Goal: Task Accomplishment & Management: Manage account settings

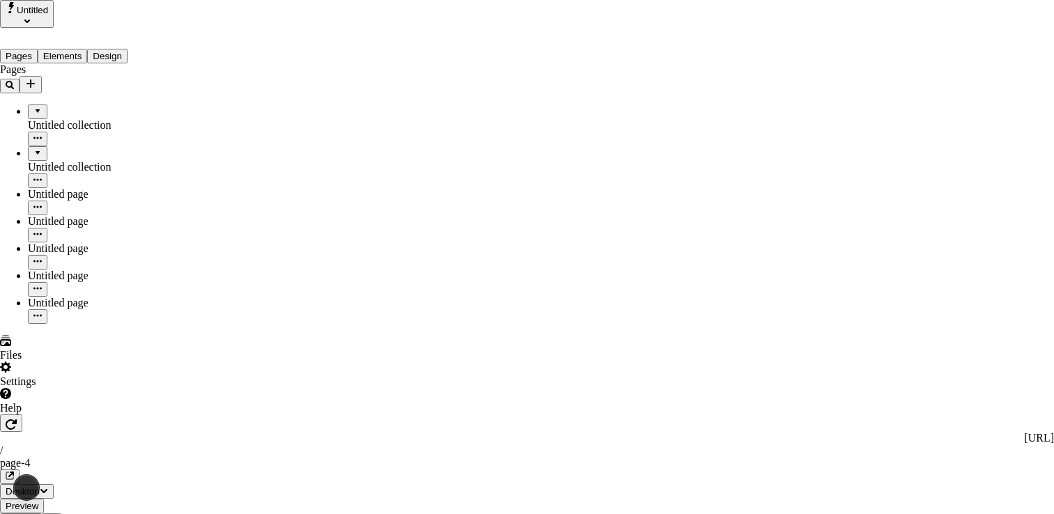
drag, startPoint x: 711, startPoint y: 302, endPoint x: 715, endPoint y: 296, distance: 7.5
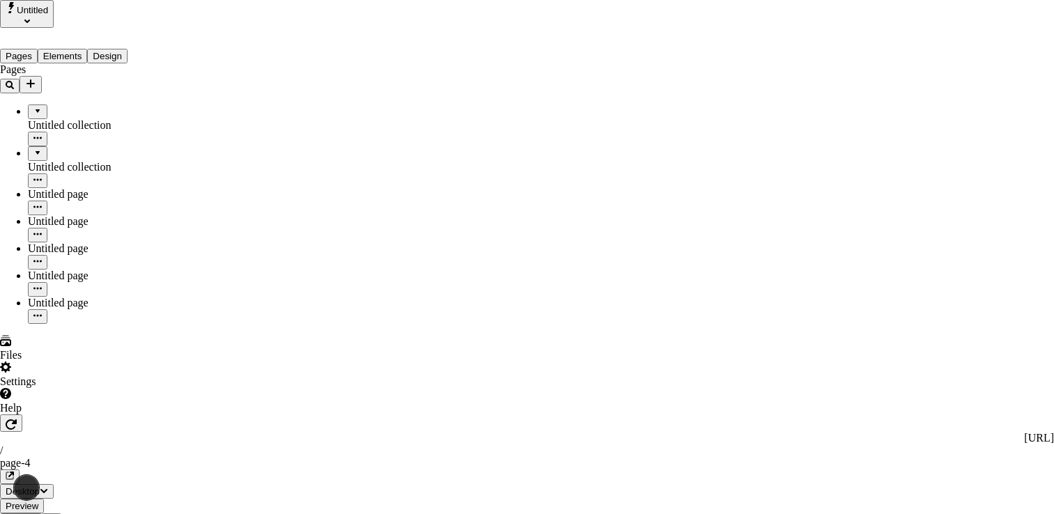
drag, startPoint x: 629, startPoint y: 290, endPoint x: 432, endPoint y: 335, distance: 201.7
drag, startPoint x: 672, startPoint y: 86, endPoint x: 670, endPoint y: 59, distance: 27.2
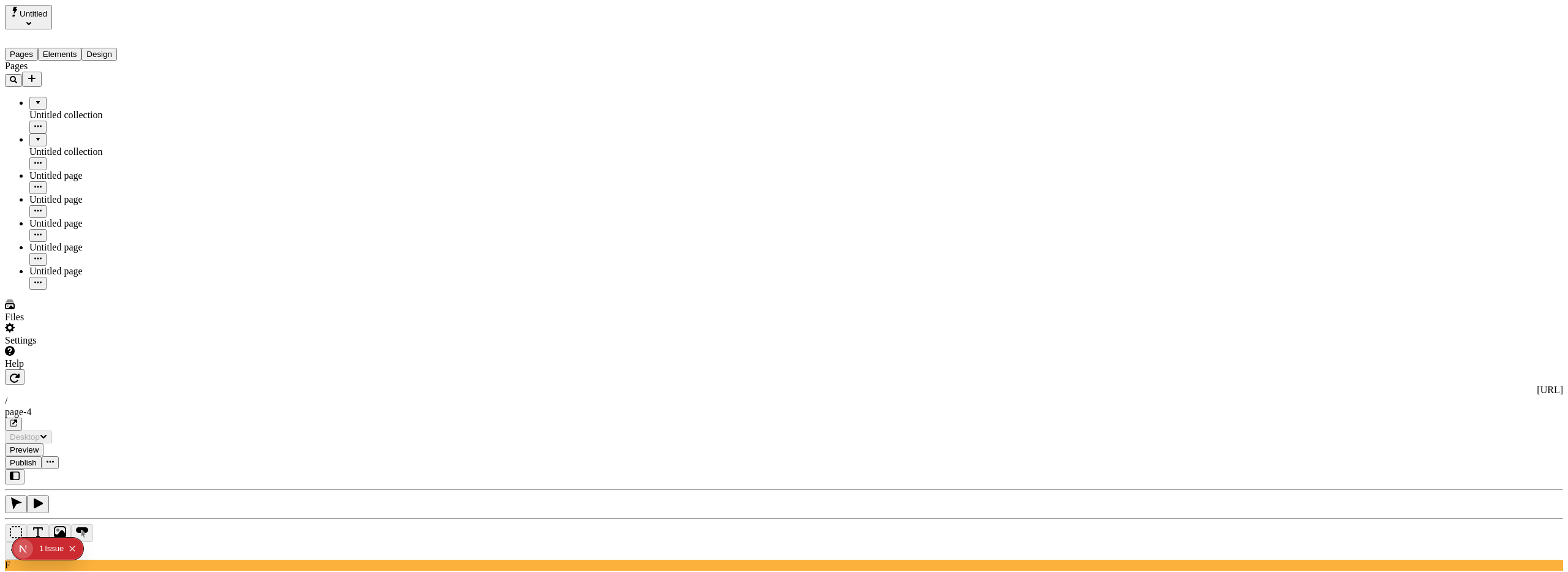
click at [79, 548] on button "Collapse issues badge" at bounding box center [72, 548] width 15 height 15
click at [58, 346] on div "Settings" at bounding box center [78, 334] width 147 height 23
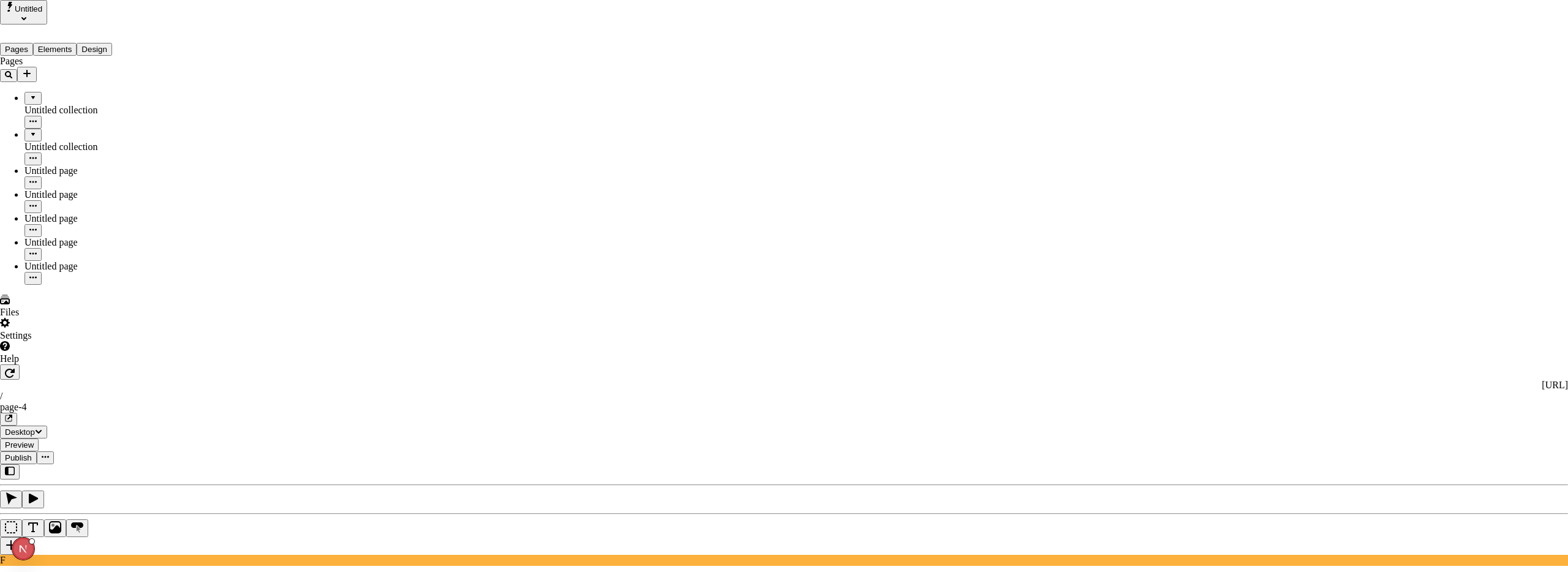
click at [26, 549] on icon "Open Next.js Dev Tools" at bounding box center [25, 549] width 25 height 25
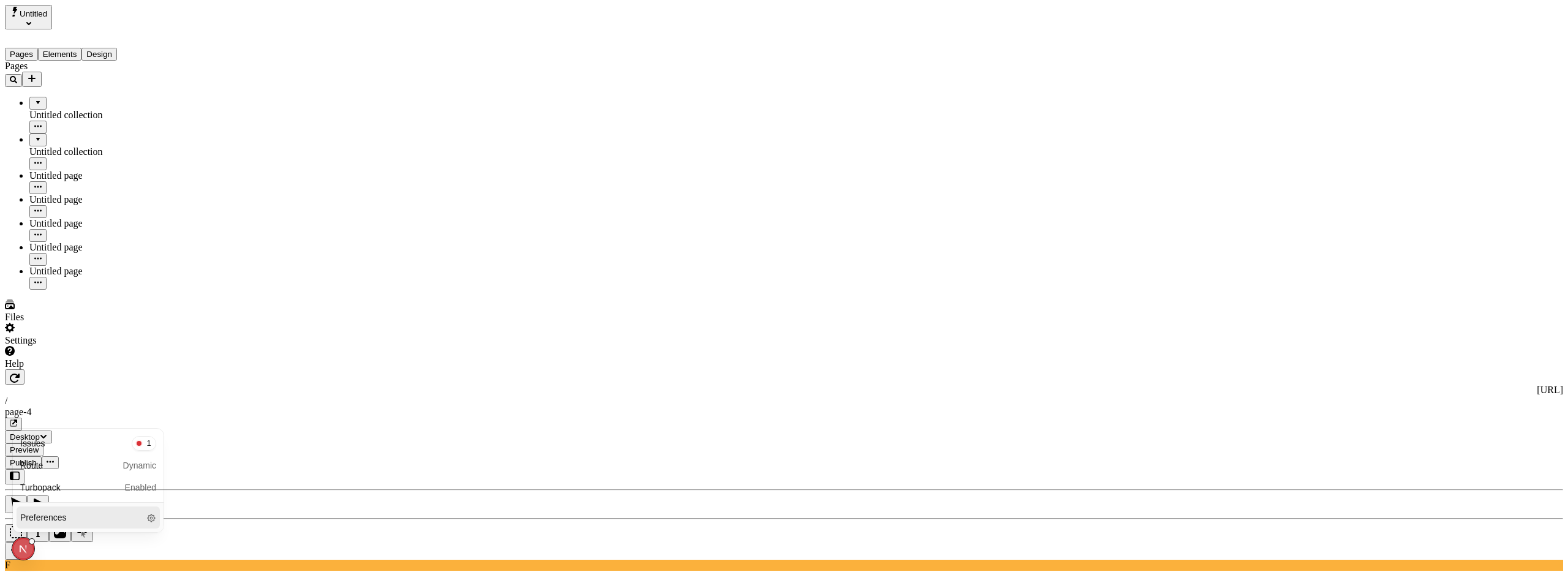
click at [80, 519] on div "Preferences" at bounding box center [88, 517] width 143 height 22
select select "1"
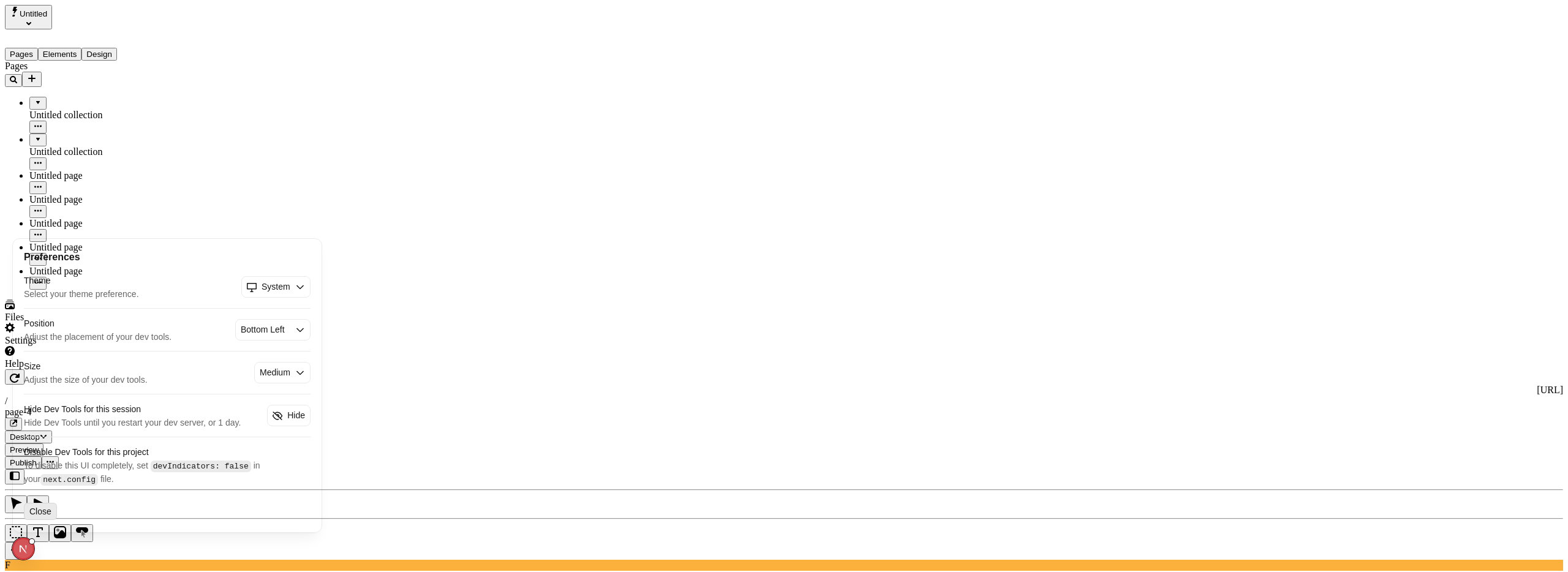
click at [47, 512] on button "Close" at bounding box center [40, 511] width 33 height 18
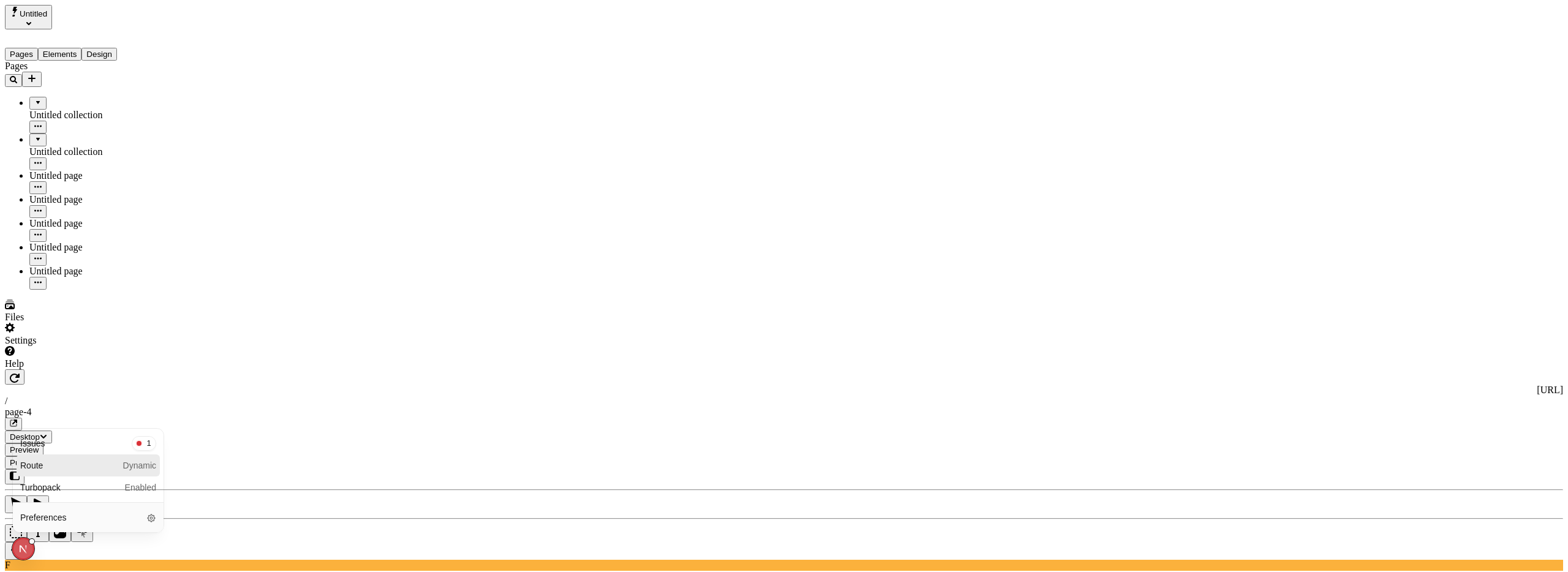
click at [139, 467] on span "Dynamic" at bounding box center [140, 466] width 33 height 12
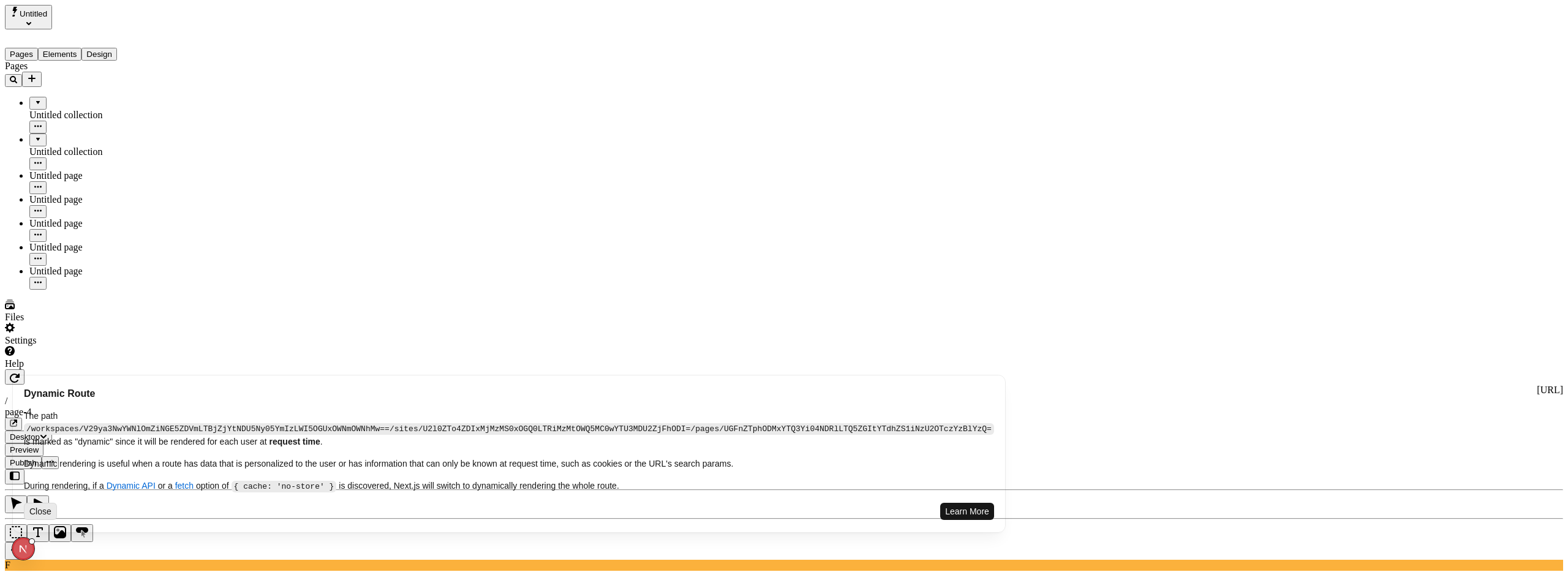
click at [43, 513] on button "Close" at bounding box center [40, 511] width 33 height 18
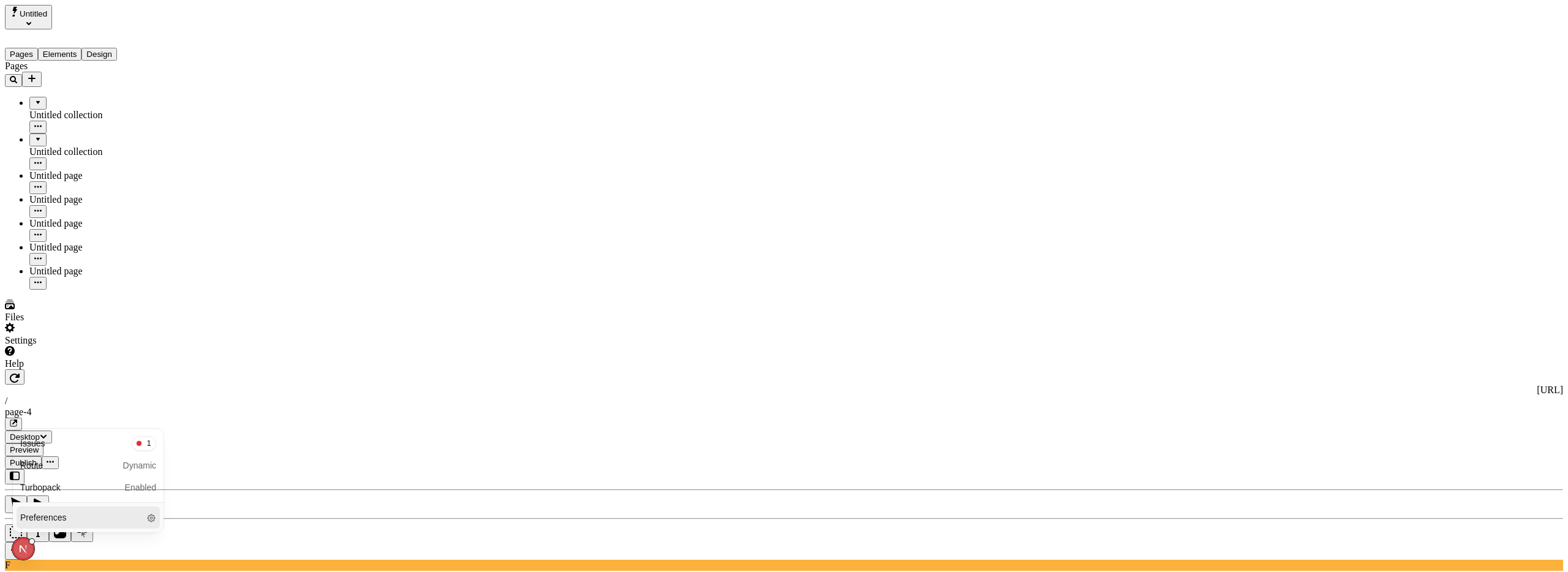
click at [139, 512] on div "Preferences" at bounding box center [88, 517] width 143 height 22
select select "1"
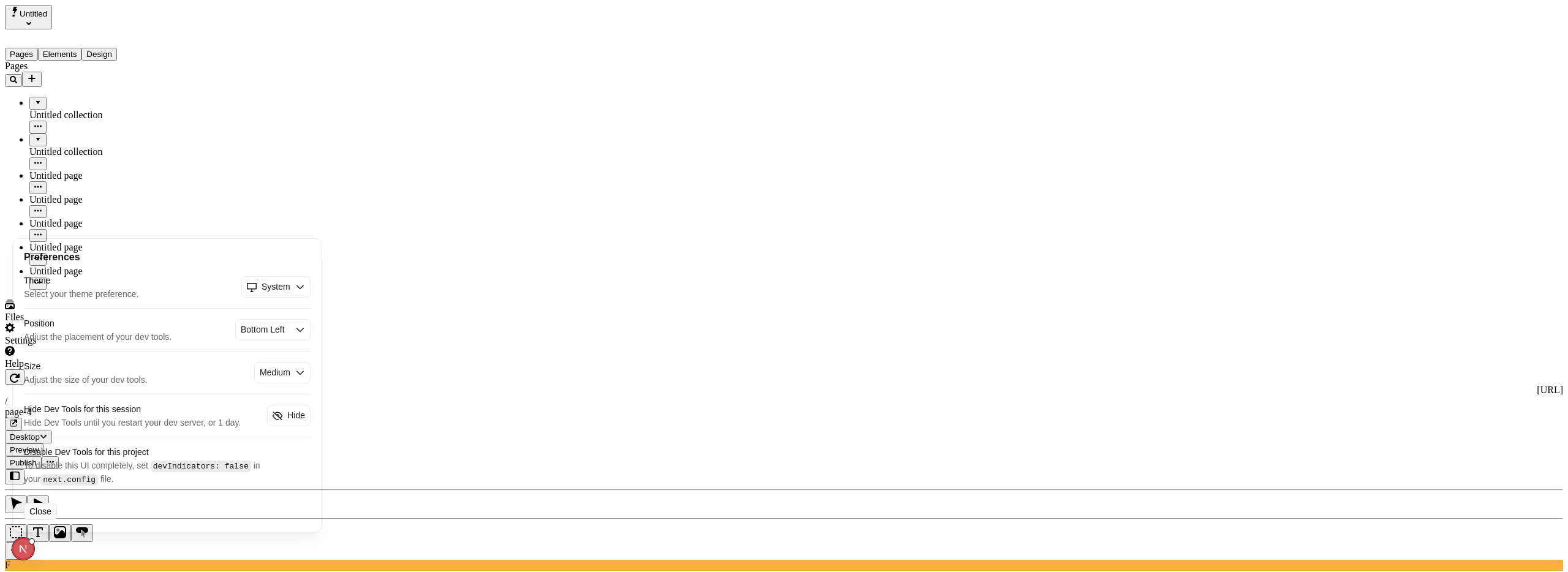
click at [283, 286] on select "System Light Dark" at bounding box center [276, 286] width 29 height 13
click at [292, 329] on div "Bottom Left Bottom Right Top Left Top Right" at bounding box center [273, 329] width 76 height 21
click at [303, 334] on icon at bounding box center [300, 329] width 10 height 10
click at [301, 332] on icon at bounding box center [300, 329] width 10 height 10
click at [260, 328] on select "Bottom Left Bottom Right Top Left Top Right" at bounding box center [265, 329] width 49 height 13
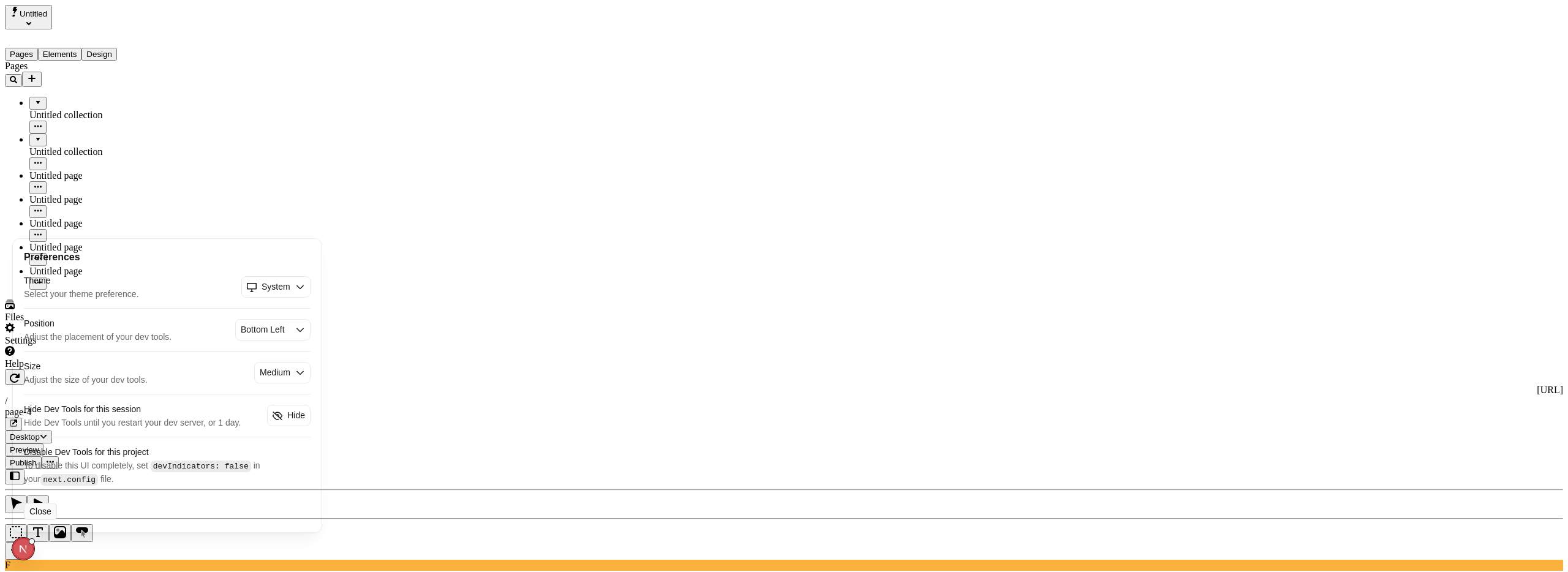
select select "bottom-right"
click at [290, 324] on select "Bottom Left Bottom Right Top Left Top Right" at bounding box center [265, 329] width 49 height 13
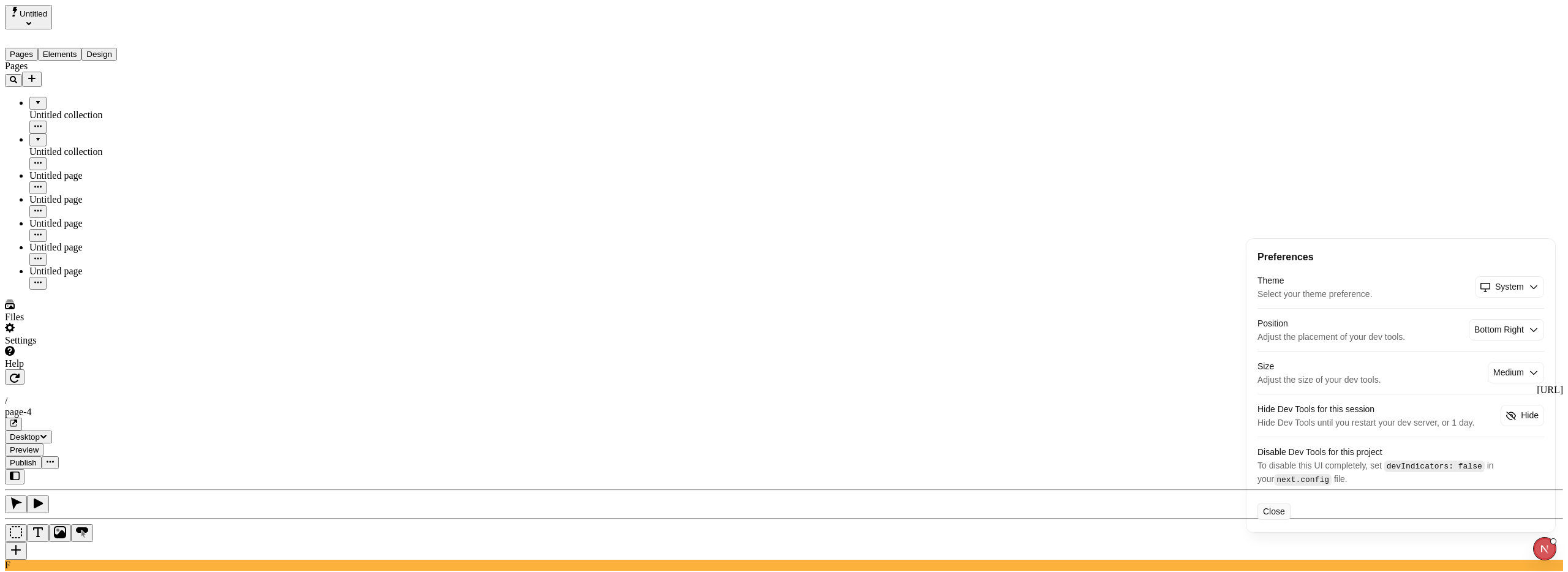
click at [1281, 509] on button "Close" at bounding box center [1274, 511] width 33 height 18
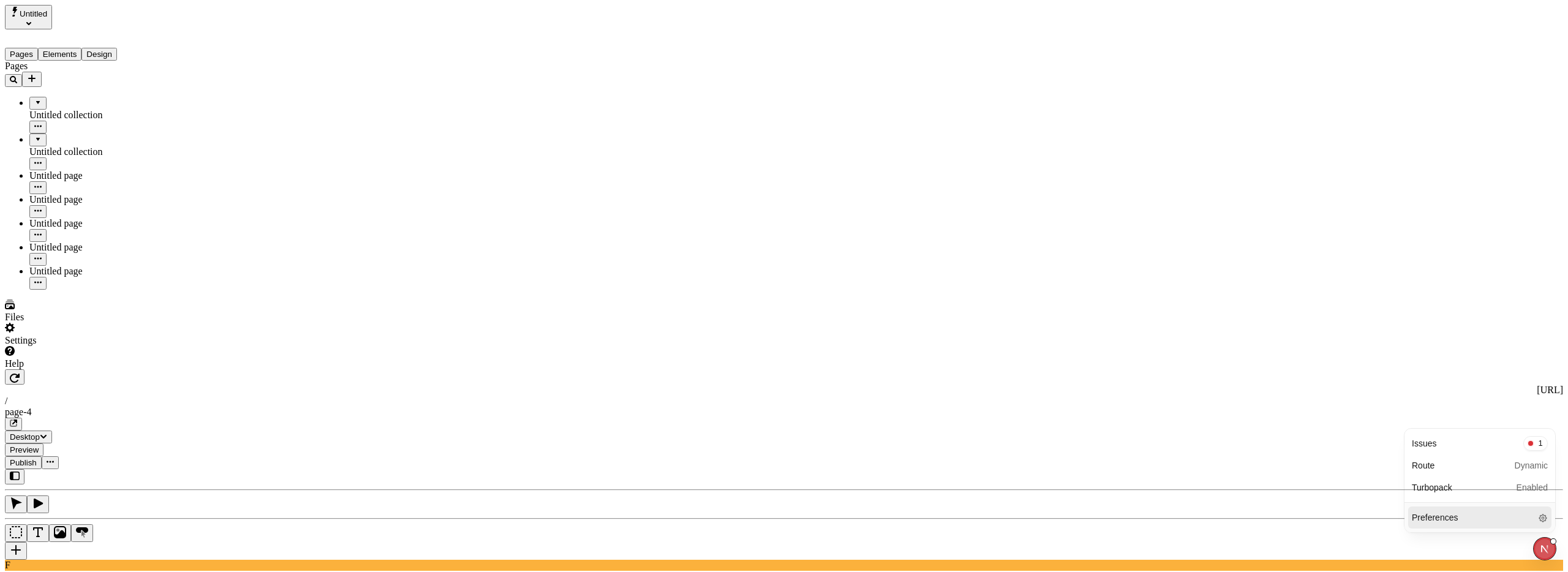
click at [1541, 547] on icon "Close Next.js Dev Tools" at bounding box center [1548, 549] width 25 height 25
click at [50, 346] on div "Settings" at bounding box center [78, 340] width 147 height 11
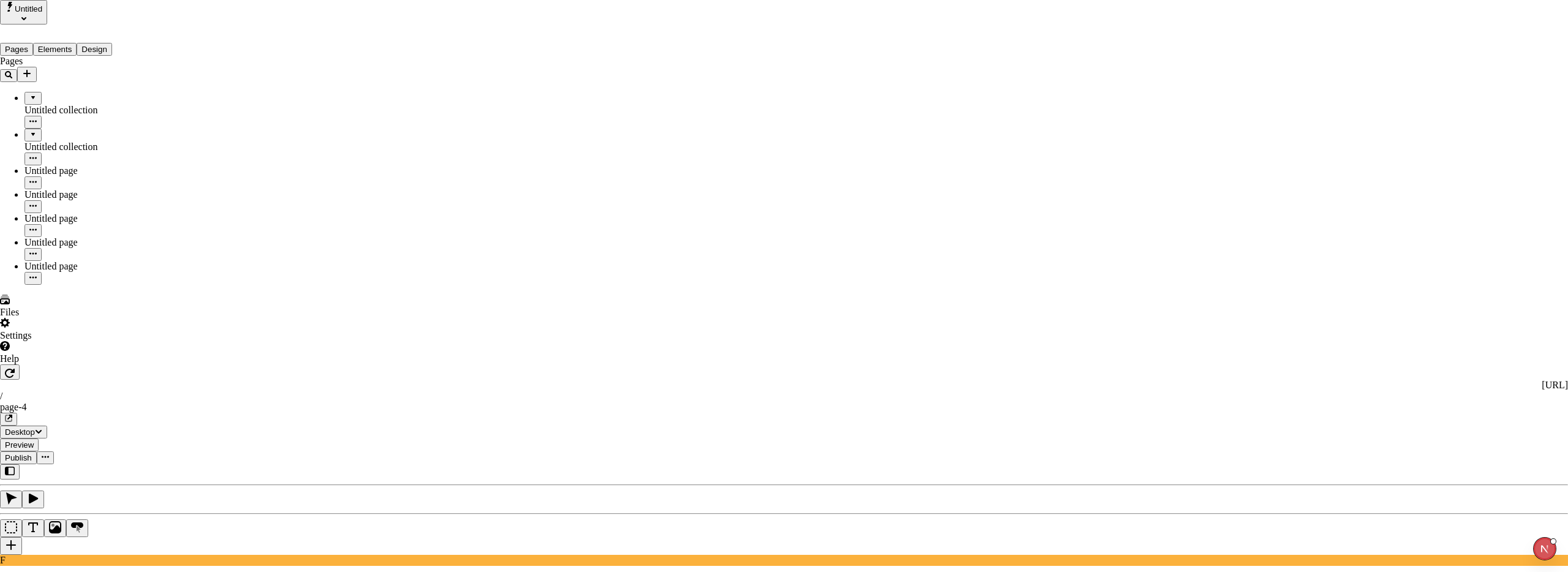
click at [37, 33] on div "Publisher" at bounding box center [18, 27] width 37 height 11
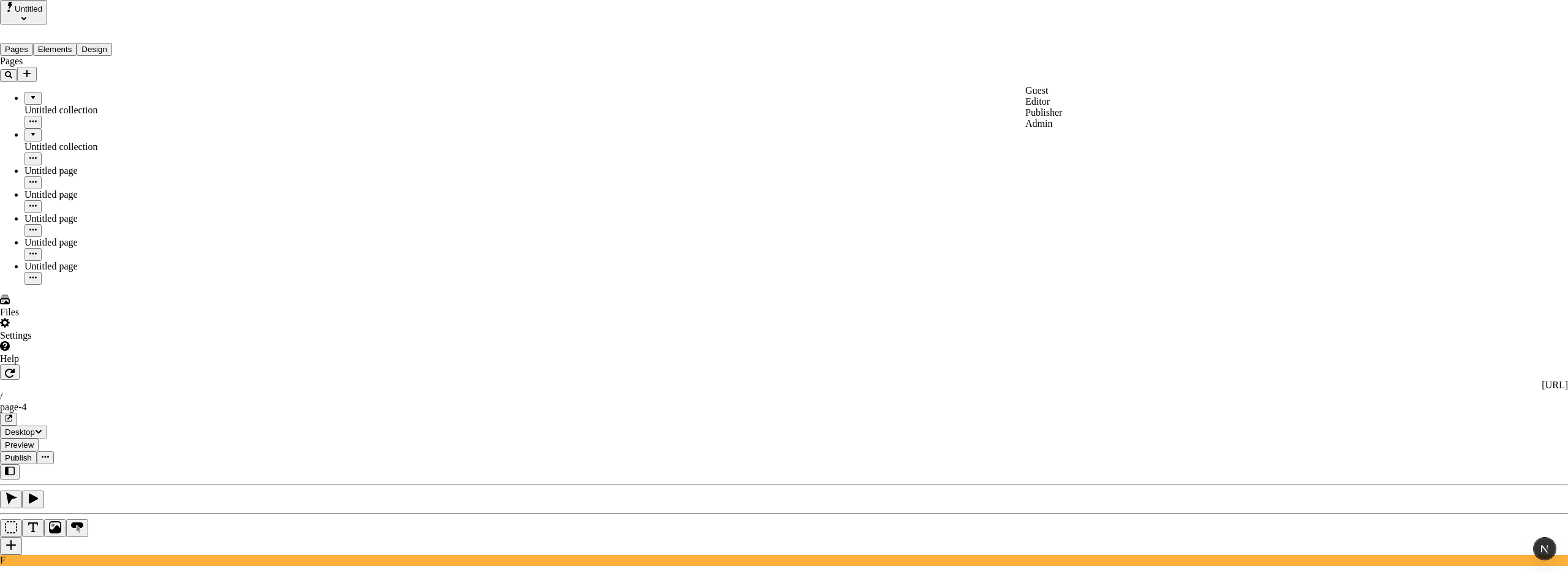
click at [1049, 96] on span "Guest" at bounding box center [1037, 91] width 23 height 11
click at [1040, 106] on span "Editor" at bounding box center [1038, 101] width 25 height 11
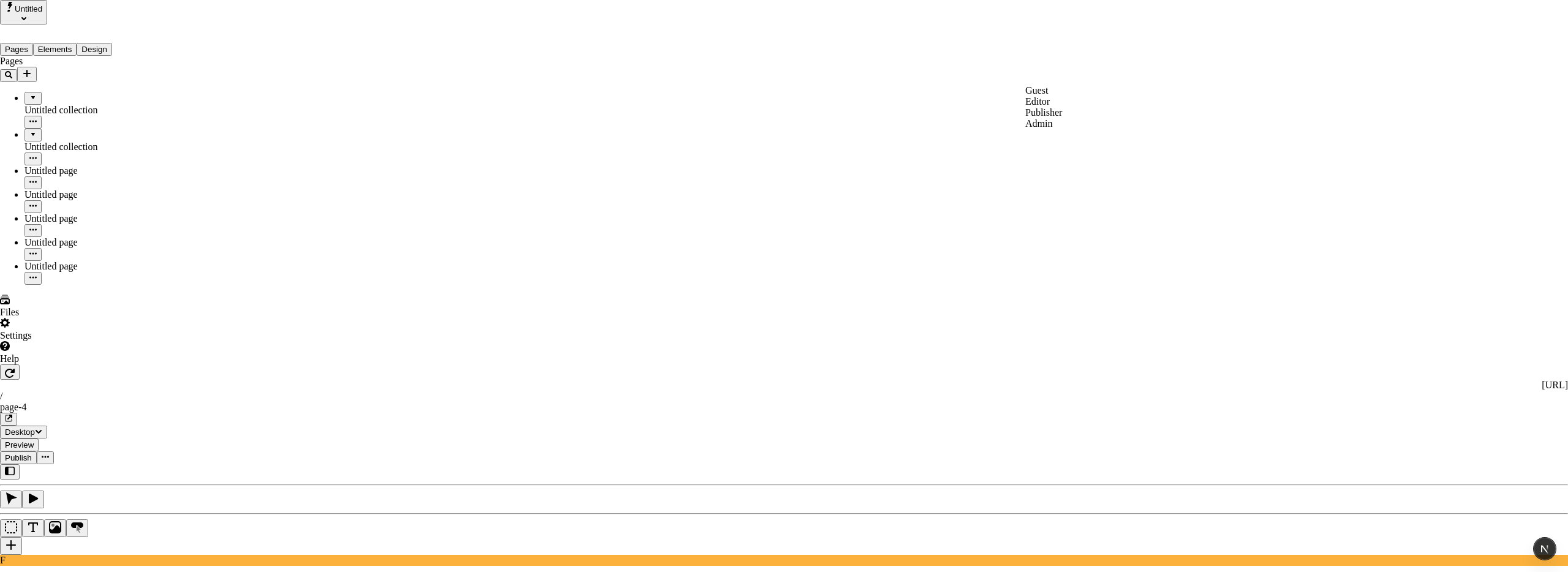
click at [1050, 106] on span "Editor" at bounding box center [1038, 101] width 25 height 11
click at [1052, 118] on span "Publisher" at bounding box center [1044, 112] width 37 height 11
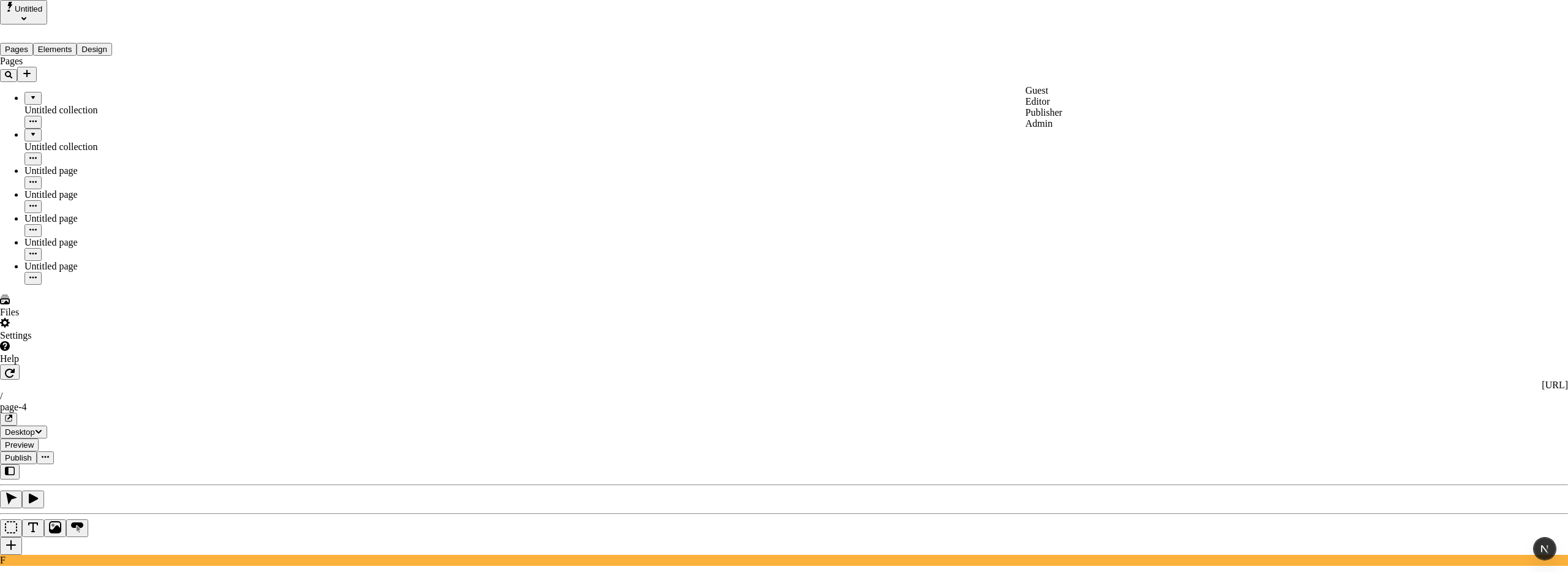
click at [1049, 96] on span "Guest" at bounding box center [1037, 91] width 23 height 11
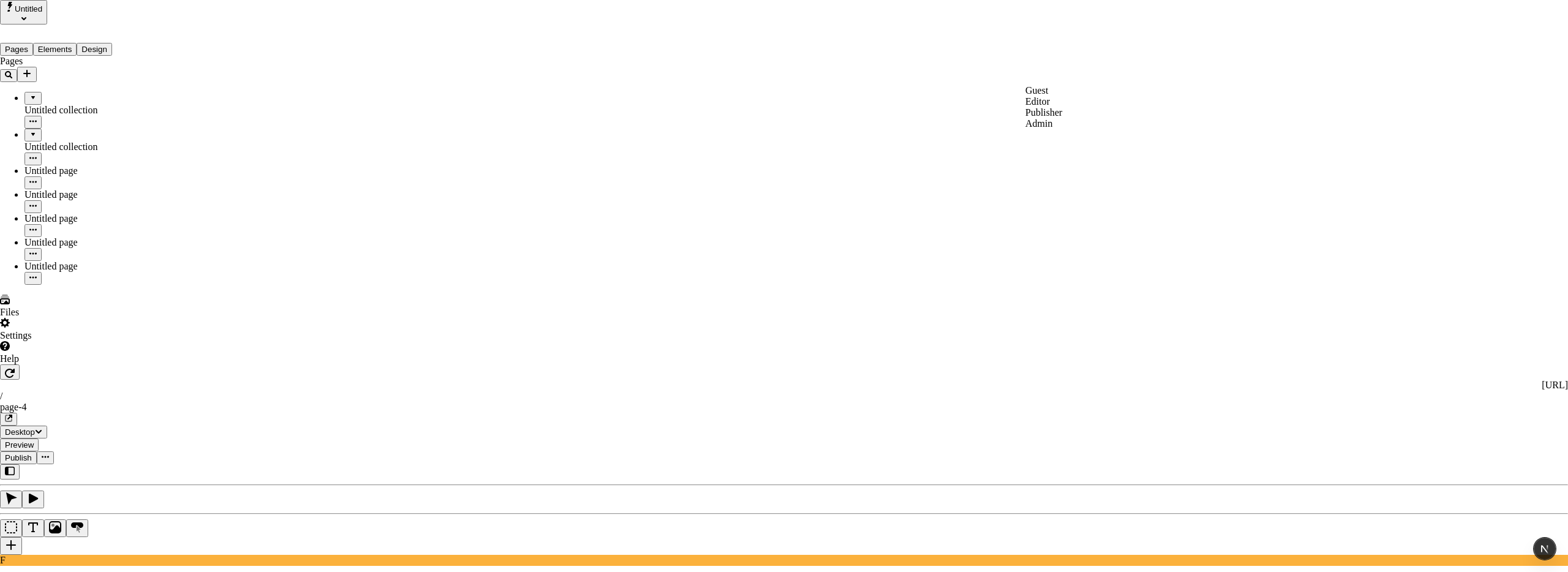
click at [1049, 118] on span "Publisher" at bounding box center [1044, 112] width 37 height 11
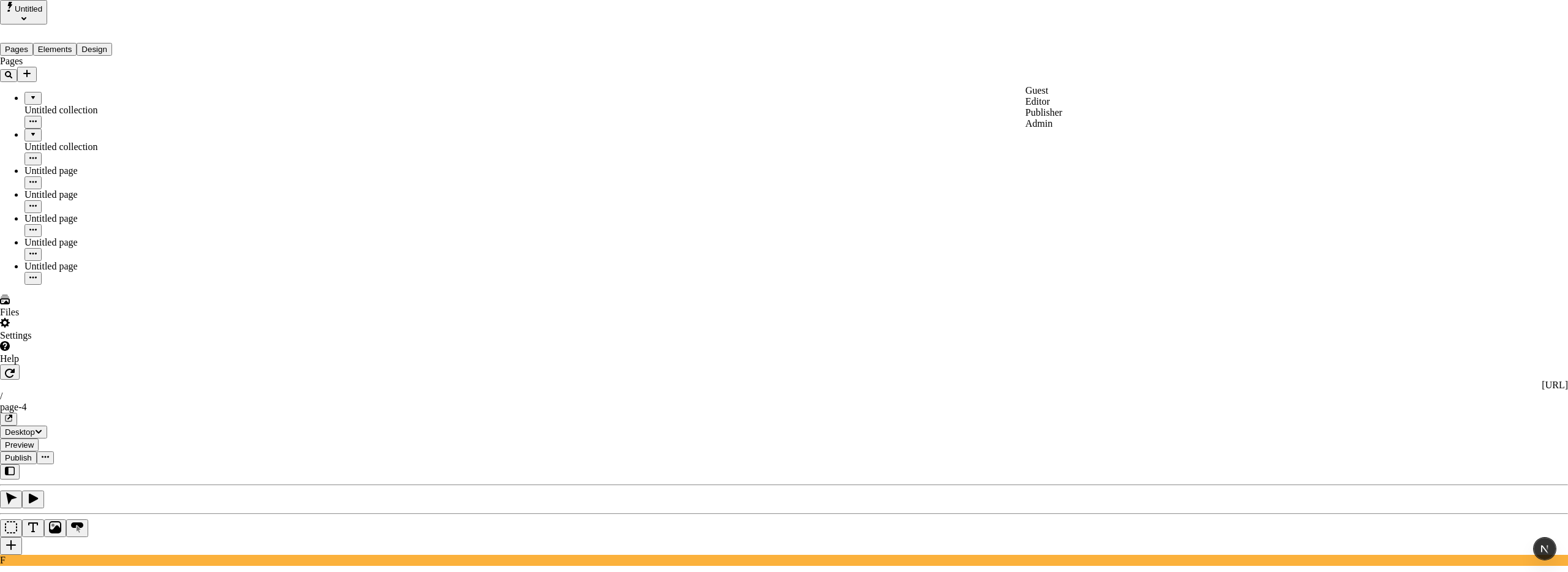
click at [1050, 106] on span "Editor" at bounding box center [1038, 101] width 25 height 11
click at [1052, 128] on span "Admin" at bounding box center [1039, 124] width 27 height 11
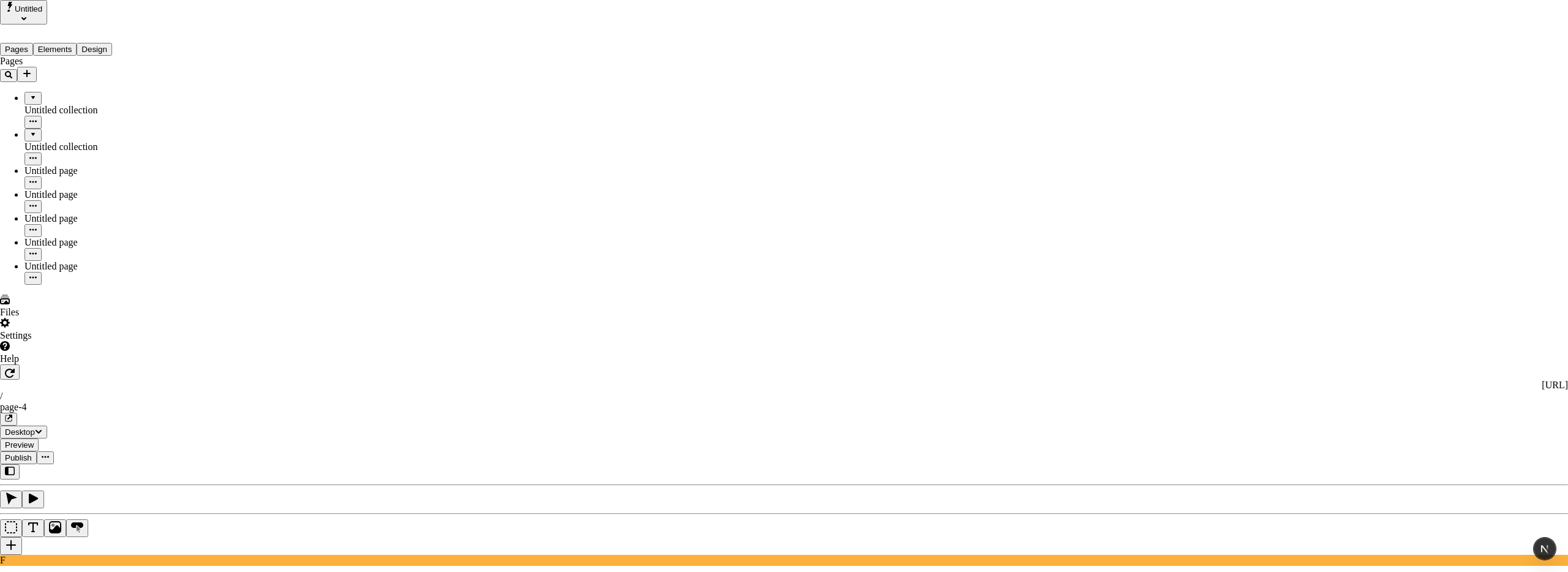
click at [935, 116] on span "Guest" at bounding box center [925, 112] width 23 height 11
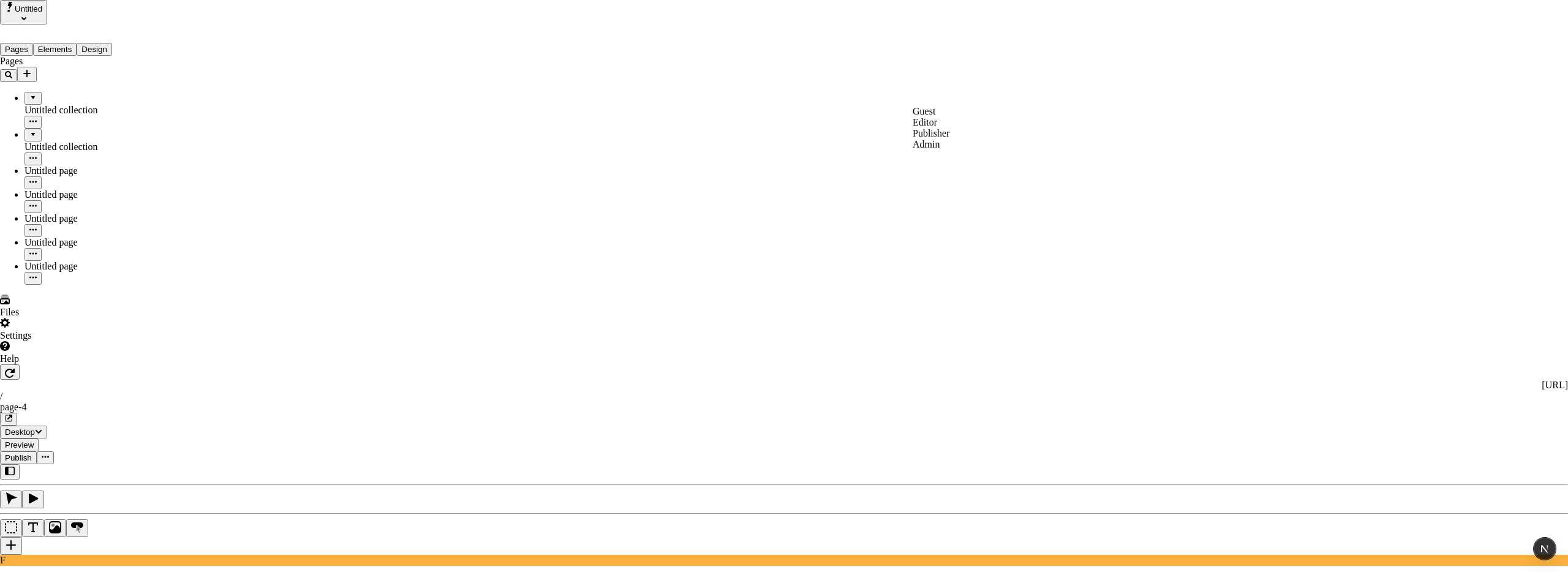
click at [949, 128] on div "Editor" at bounding box center [932, 122] width 37 height 11
click at [949, 139] on span "Publisher" at bounding box center [932, 134] width 37 height 11
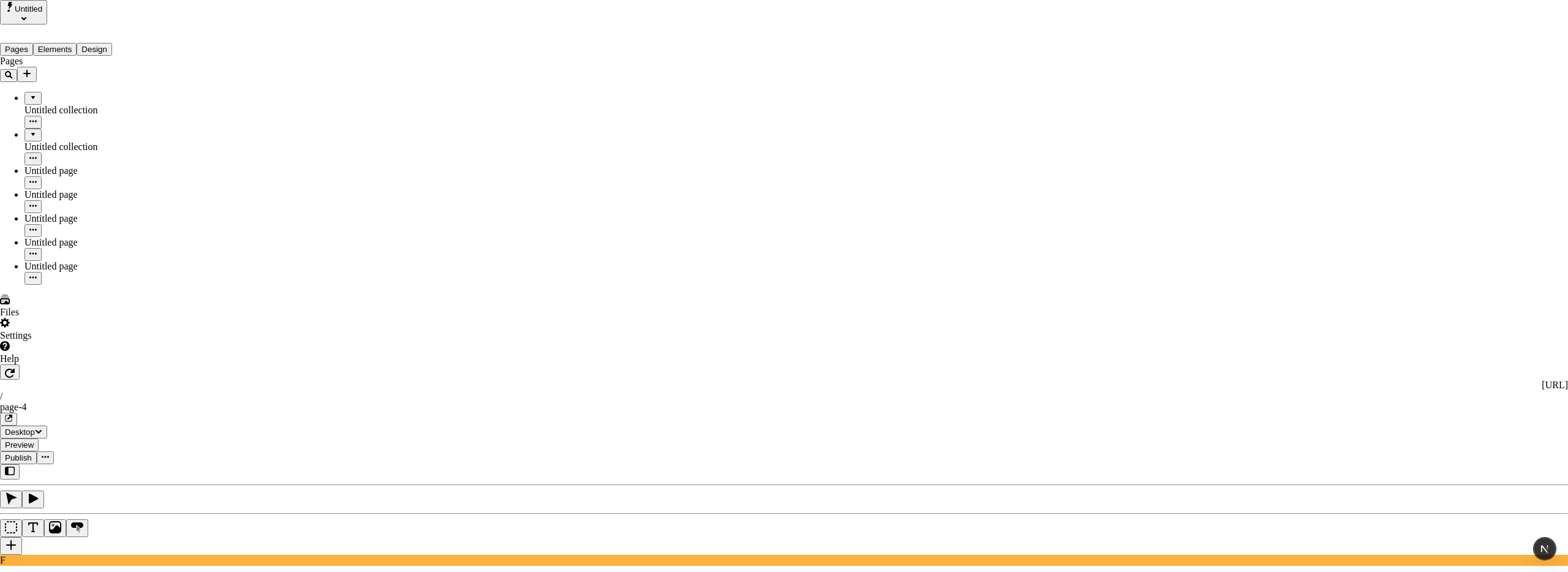
click at [928, 127] on span "Editor" at bounding box center [926, 122] width 25 height 11
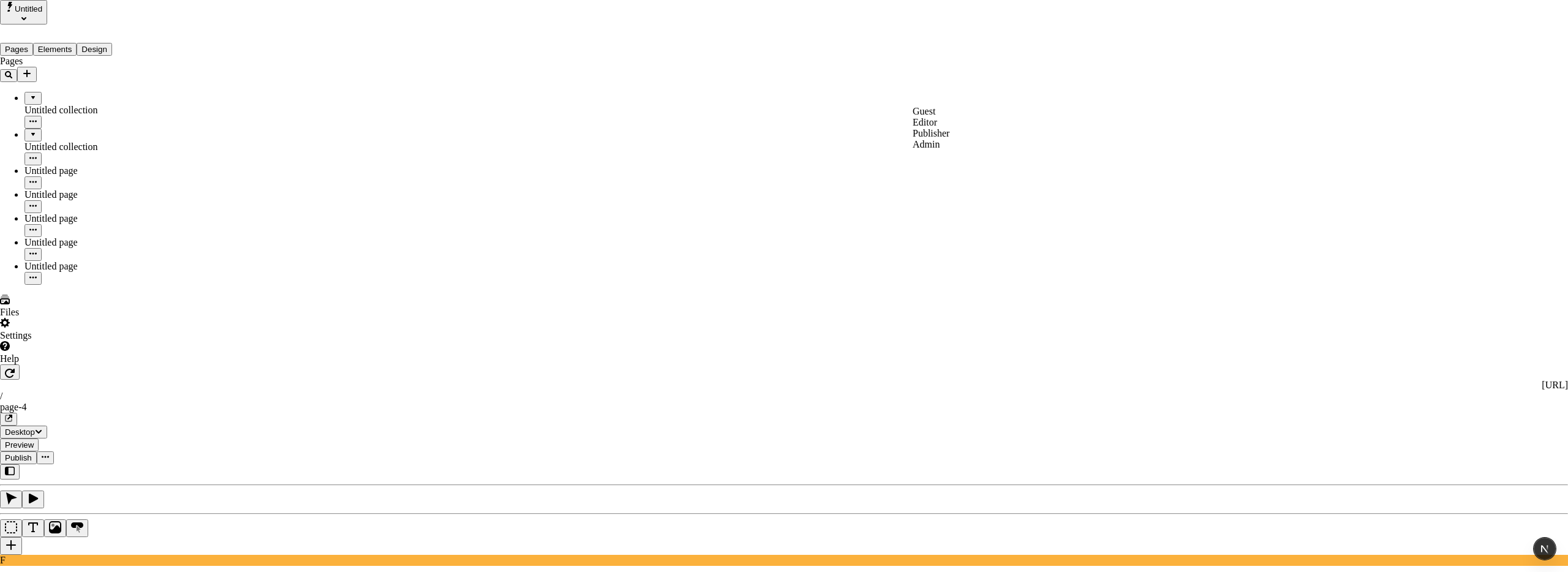
click at [939, 139] on span "Publisher" at bounding box center [932, 134] width 37 height 11
click at [933, 149] on span "Admin" at bounding box center [926, 144] width 27 height 11
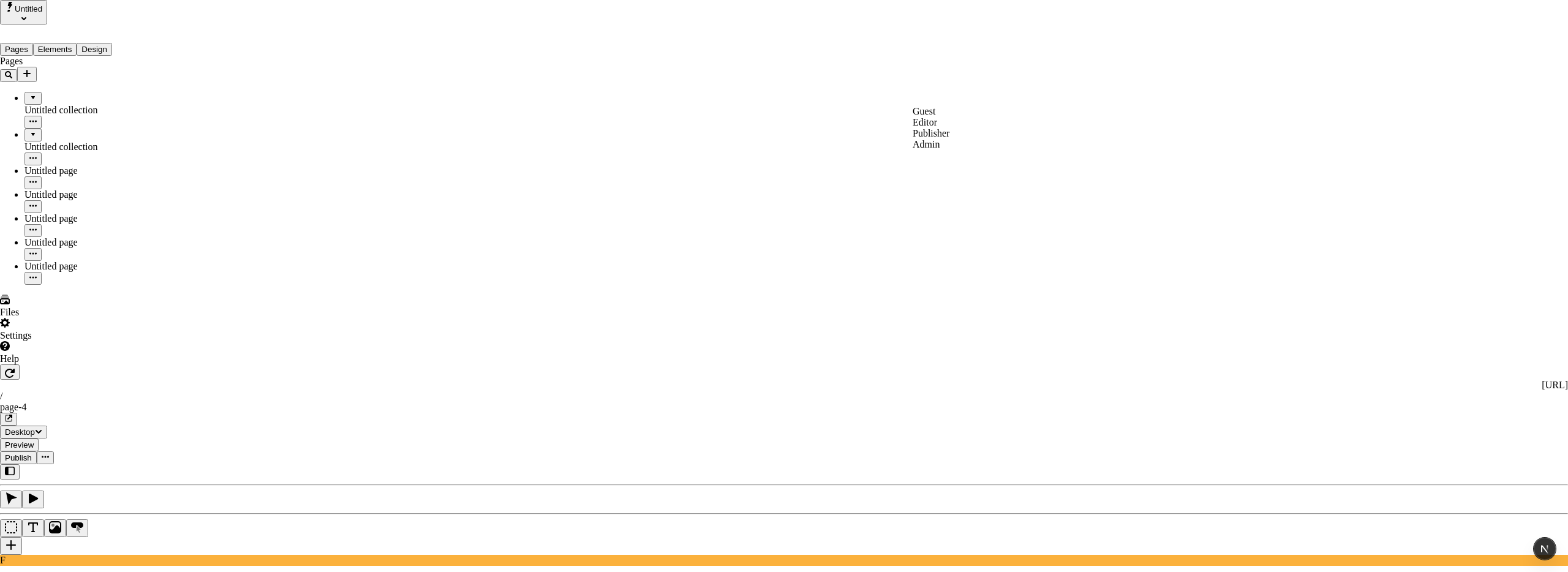
click at [935, 116] on span "Guest" at bounding box center [925, 112] width 23 height 11
